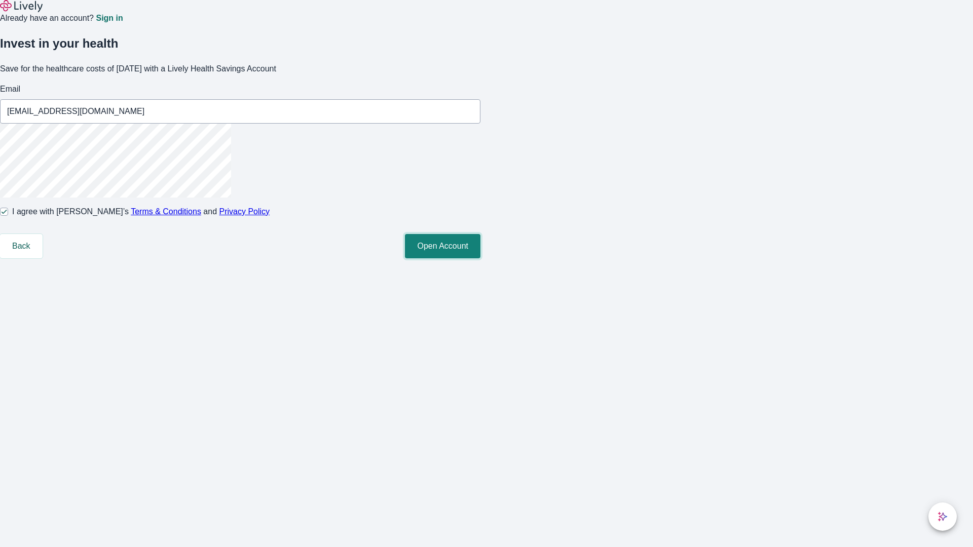
click at [480, 258] on button "Open Account" at bounding box center [442, 246] width 75 height 24
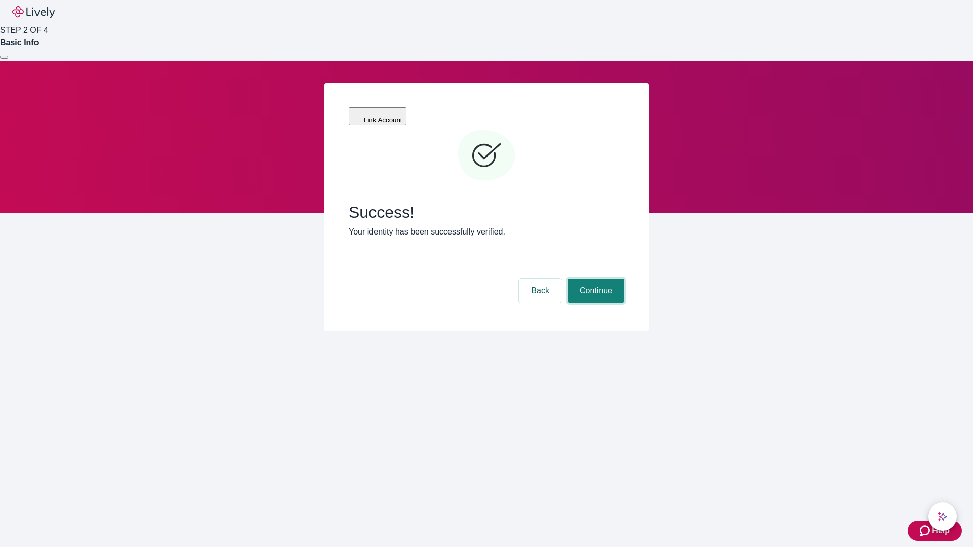
click at [594, 279] on button "Continue" at bounding box center [596, 291] width 57 height 24
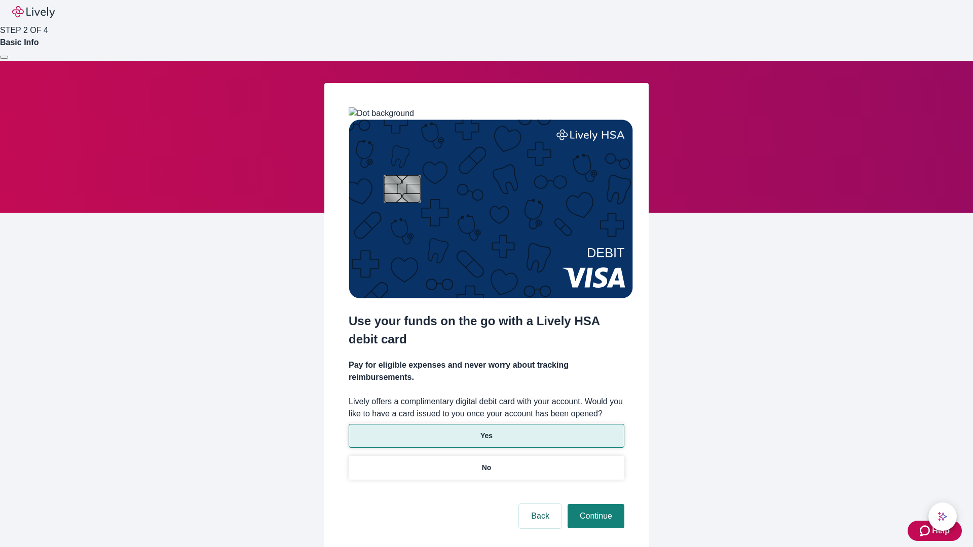
click at [486, 431] on p "Yes" at bounding box center [486, 436] width 12 height 11
click at [594, 504] on button "Continue" at bounding box center [596, 516] width 57 height 24
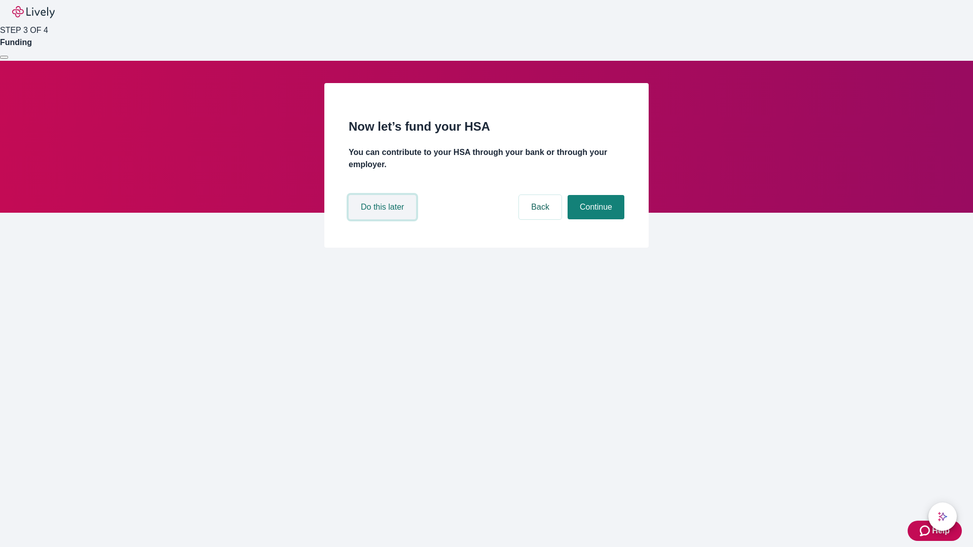
click at [384, 219] on button "Do this later" at bounding box center [382, 207] width 67 height 24
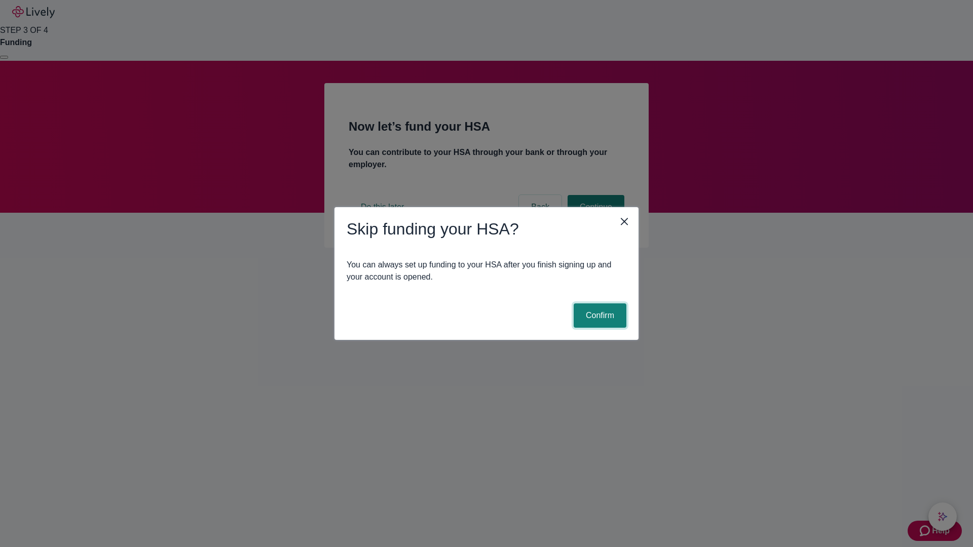
click at [598, 316] on button "Confirm" at bounding box center [600, 316] width 53 height 24
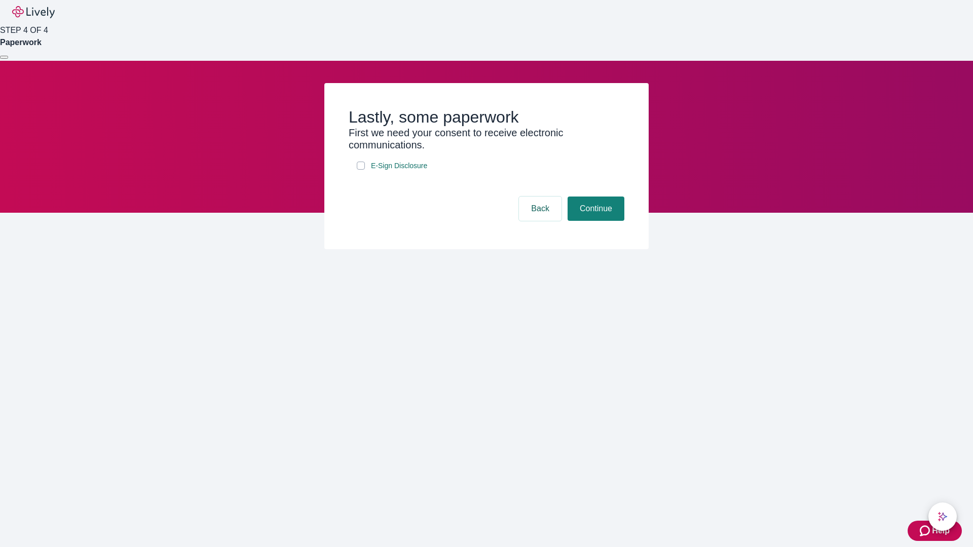
click at [361, 170] on input "E-Sign Disclosure" at bounding box center [361, 166] width 8 height 8
checkbox input "true"
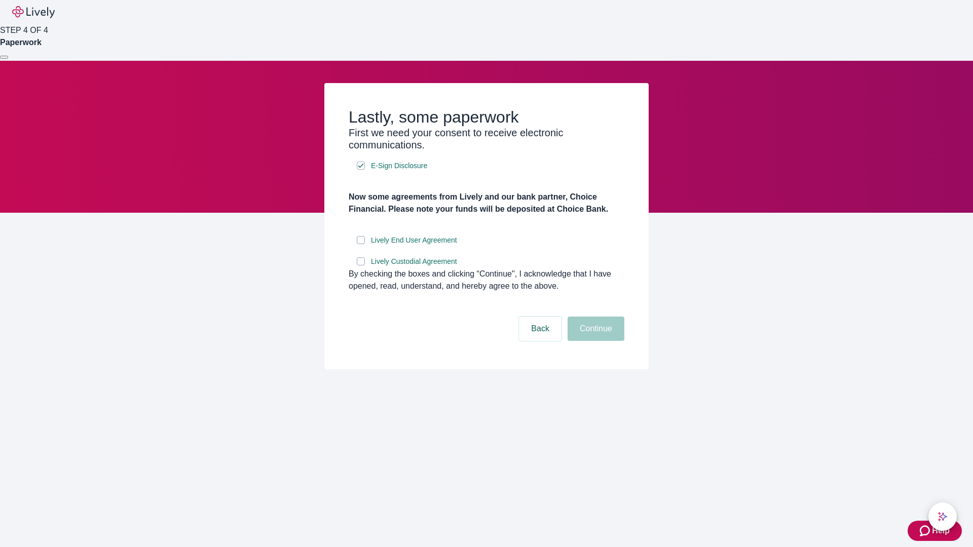
click at [361, 244] on input "Lively End User Agreement" at bounding box center [361, 240] width 8 height 8
checkbox input "true"
click at [361, 266] on input "Lively Custodial Agreement" at bounding box center [361, 261] width 8 height 8
checkbox input "true"
click at [594, 341] on button "Continue" at bounding box center [596, 329] width 57 height 24
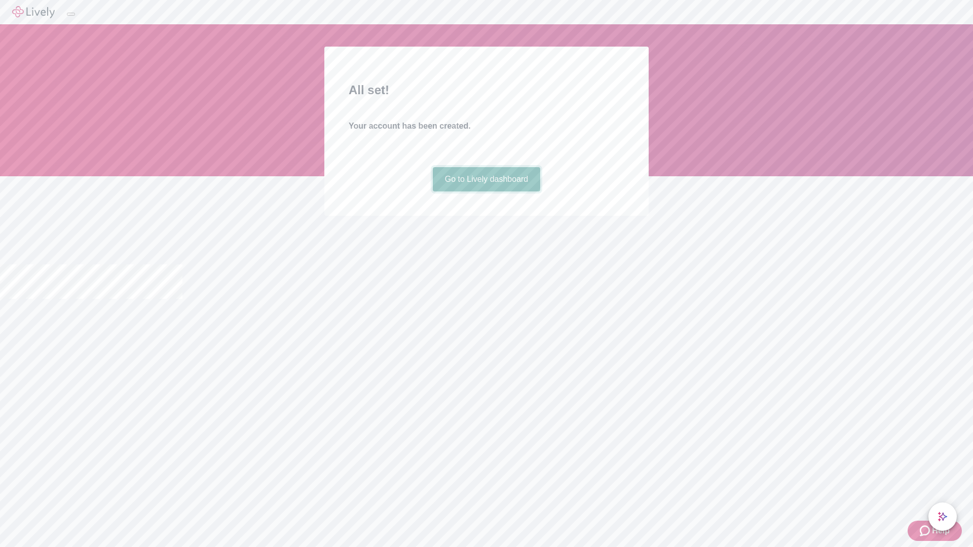
click at [486, 192] on link "Go to Lively dashboard" at bounding box center [487, 179] width 108 height 24
